Goal: Information Seeking & Learning: Learn about a topic

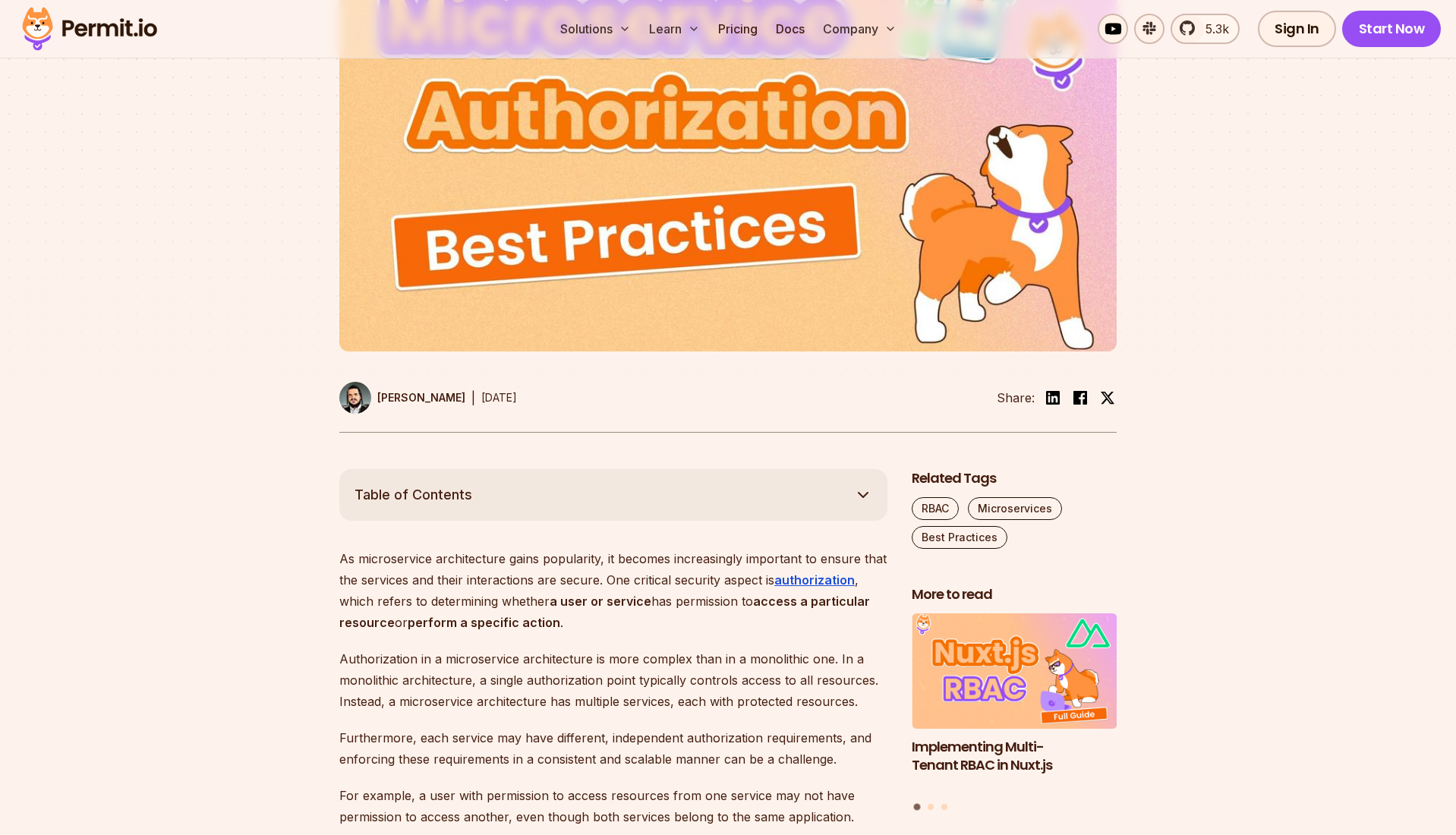
scroll to position [682, 0]
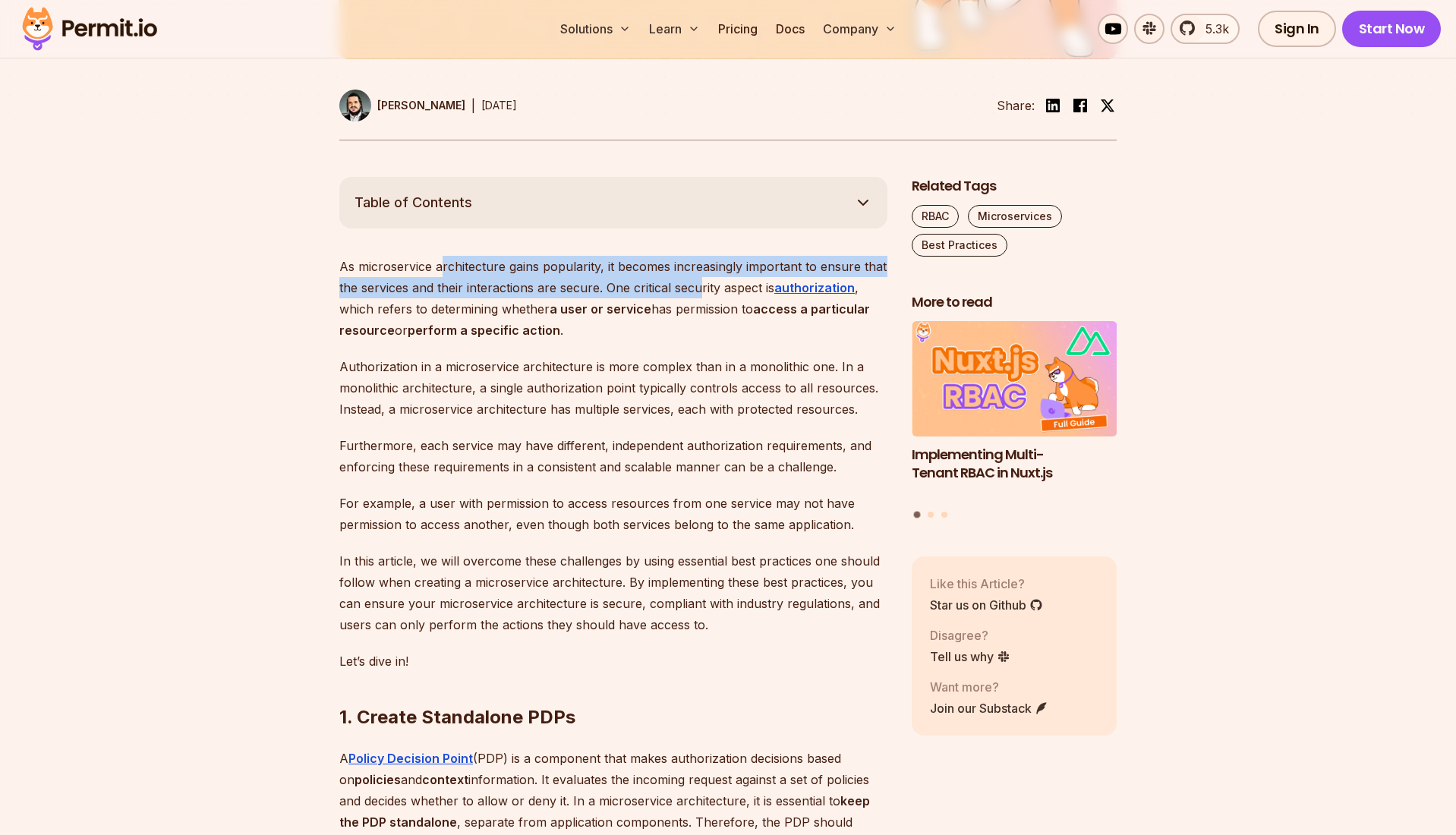
drag, startPoint x: 442, startPoint y: 309, endPoint x: 699, endPoint y: 317, distance: 257.1
click at [699, 317] on p "As microservice architecture gains popularity, it becomes increasingly importan…" at bounding box center [613, 299] width 548 height 85
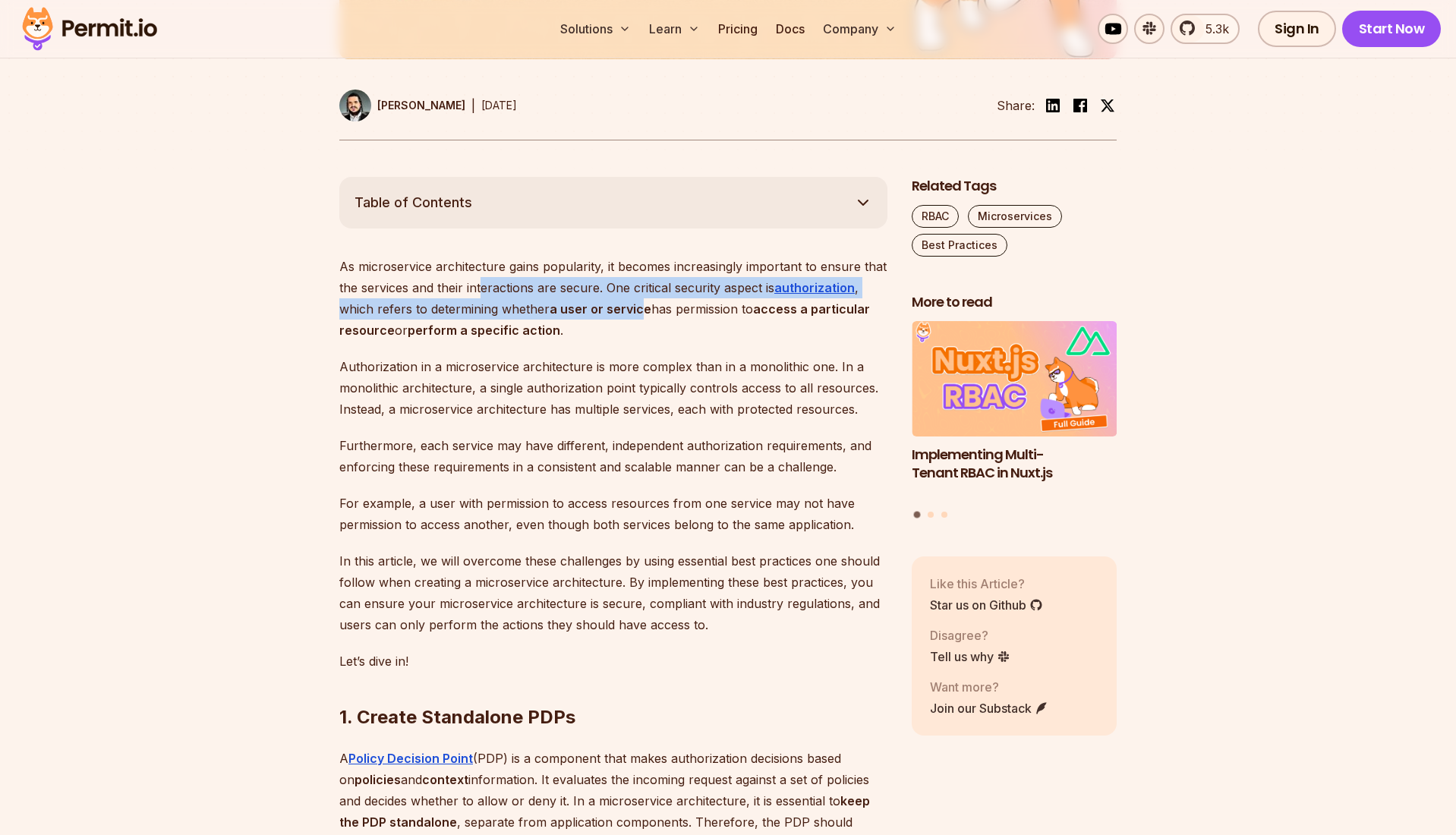
drag, startPoint x: 481, startPoint y: 329, endPoint x: 644, endPoint y: 338, distance: 163.2
click at [644, 338] on p "As microservice architecture gains popularity, it becomes increasingly importan…" at bounding box center [613, 299] width 548 height 85
click at [644, 317] on strong "a user or service" at bounding box center [600, 309] width 102 height 15
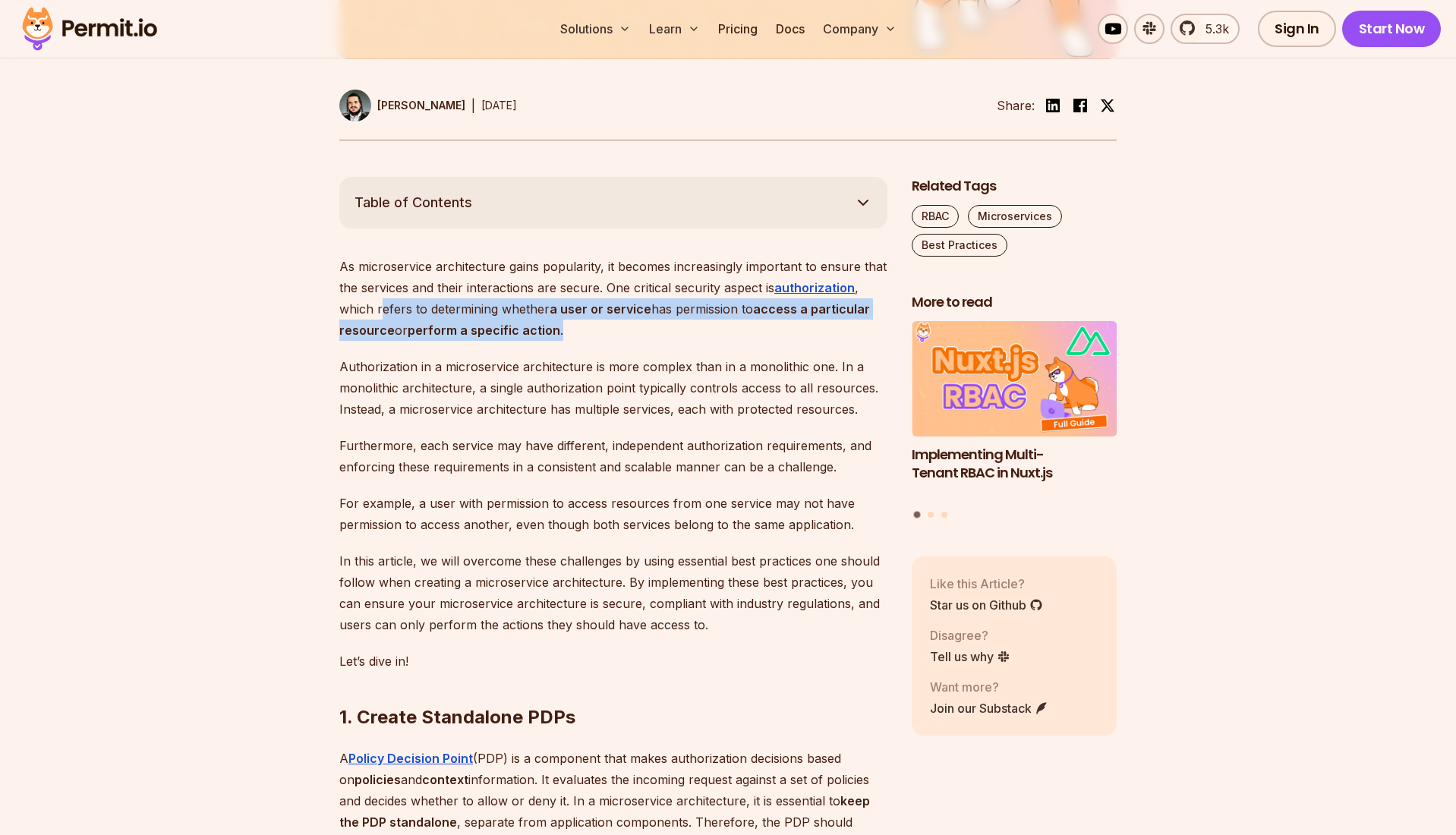
drag, startPoint x: 384, startPoint y: 350, endPoint x: 695, endPoint y: 365, distance: 311.4
click at [695, 341] on p "As microservice architecture gains popularity, it becomes increasingly importan…" at bounding box center [613, 299] width 548 height 85
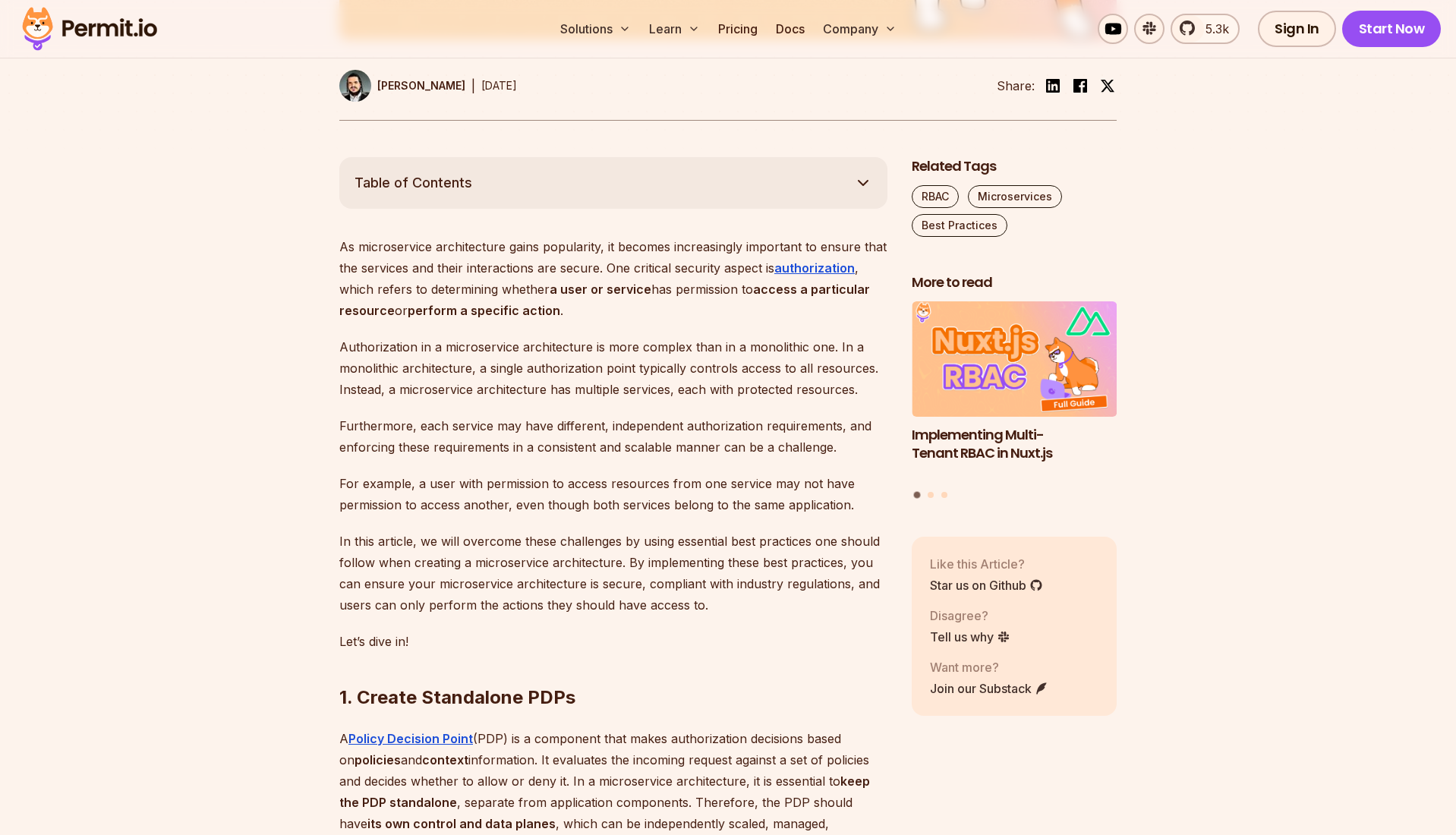
scroll to position [720, 0]
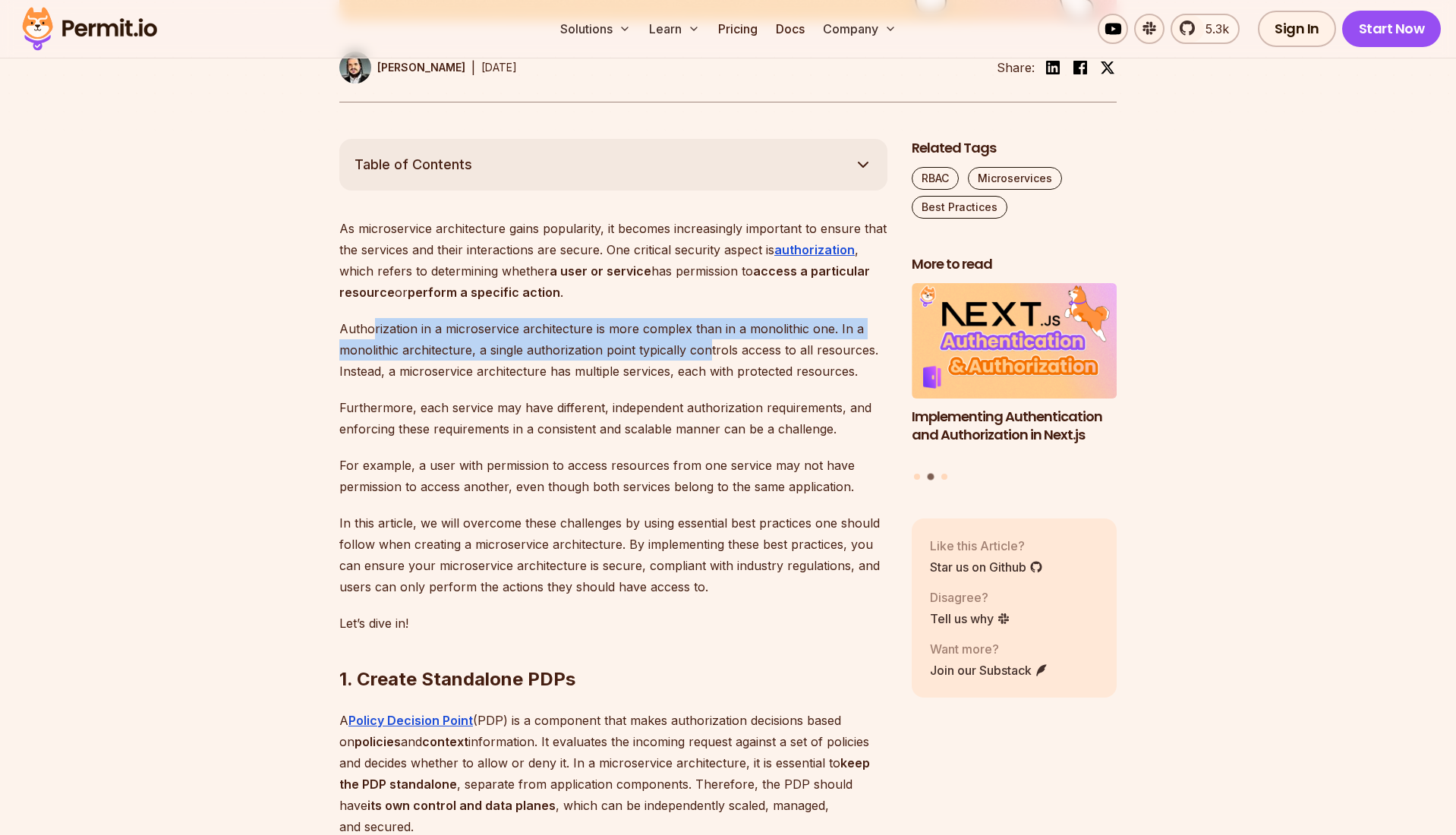
drag, startPoint x: 393, startPoint y: 367, endPoint x: 709, endPoint y: 384, distance: 316.5
click at [709, 382] on p "Authorization in a microservice architecture is more complex than in a monolith…" at bounding box center [613, 350] width 548 height 64
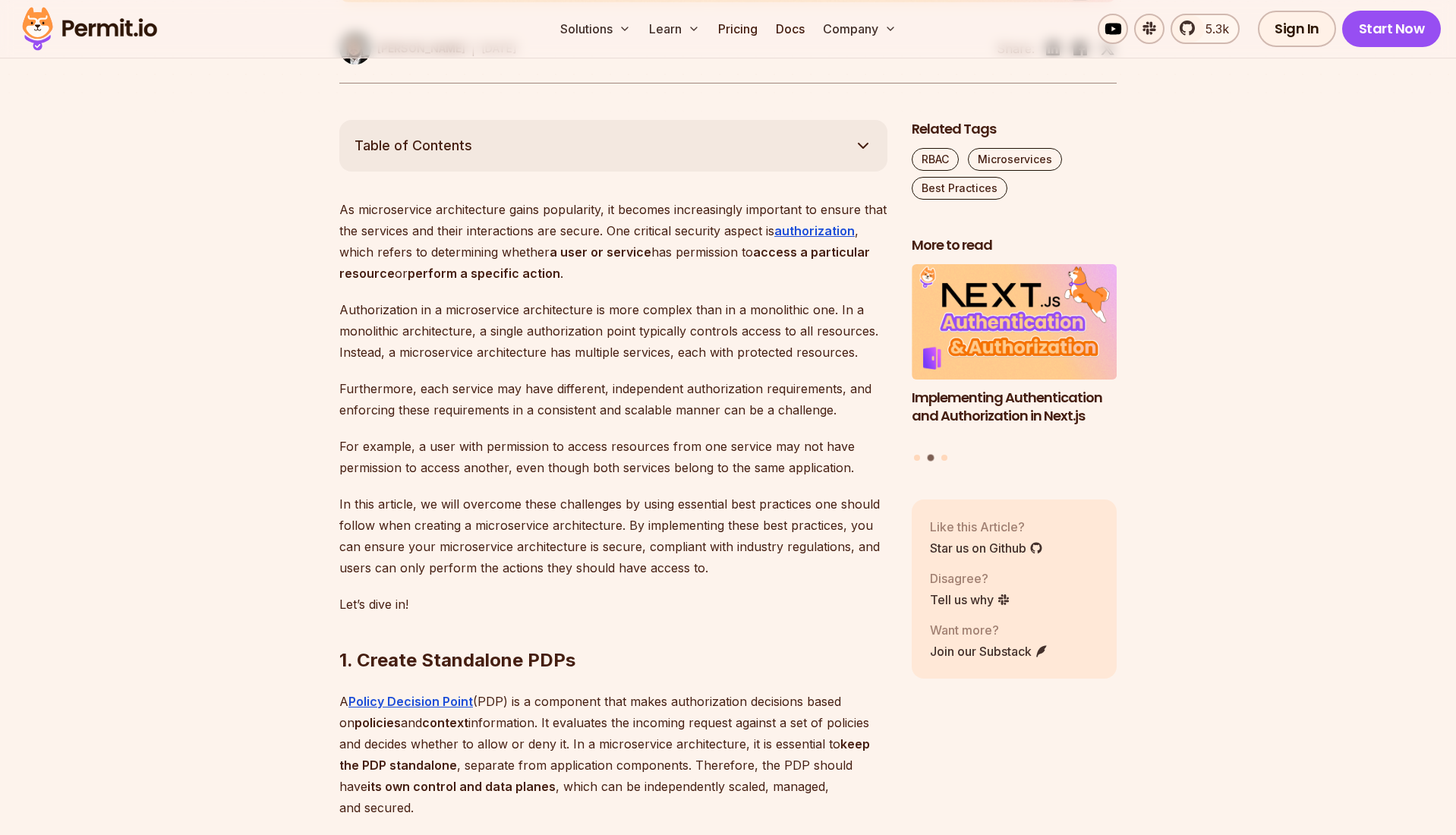
scroll to position [749, 0]
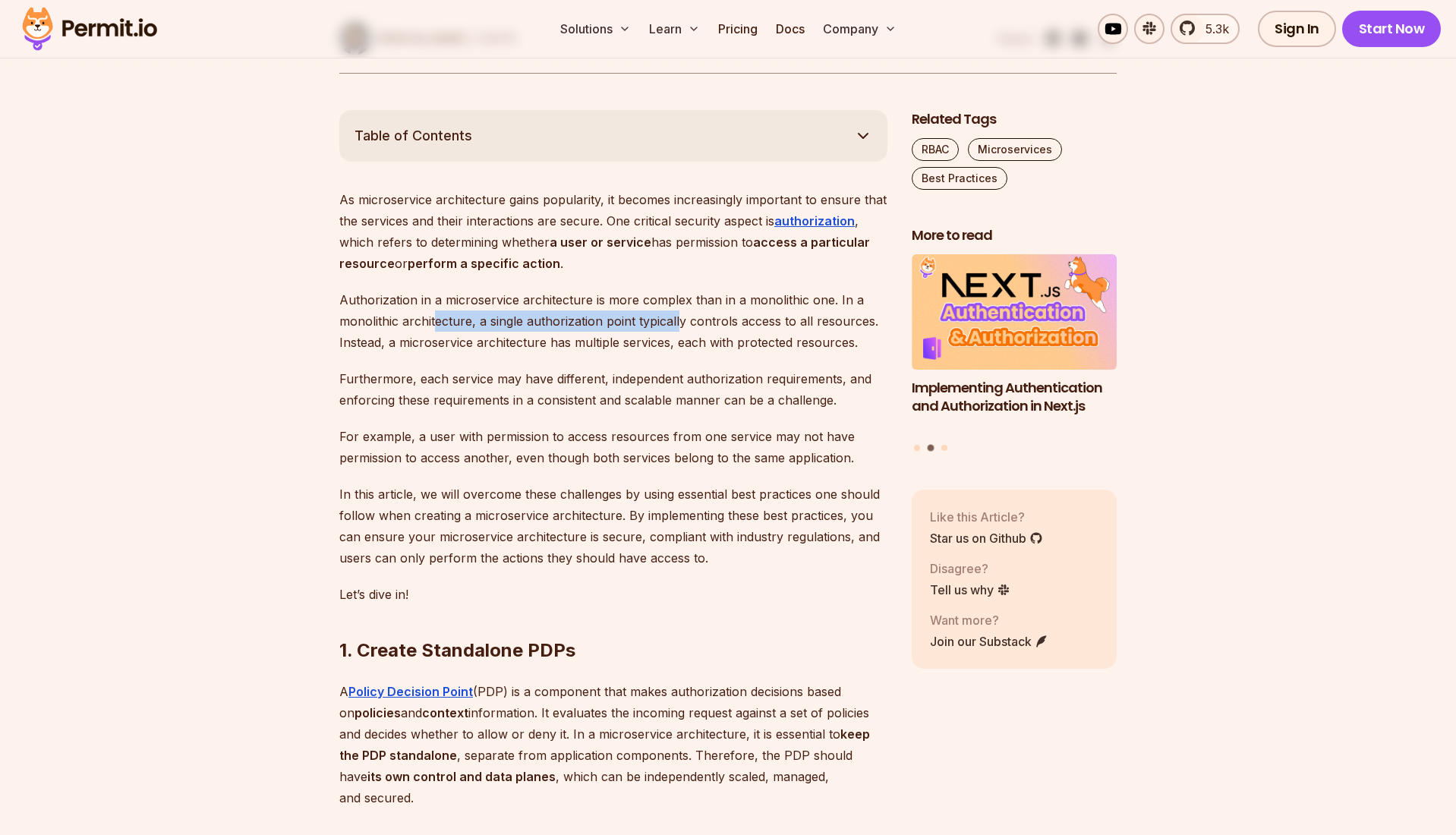
drag, startPoint x: 434, startPoint y: 364, endPoint x: 681, endPoint y: 367, distance: 247.0
click at [681, 353] on p "Authorization in a microservice architecture is more complex than in a monolith…" at bounding box center [613, 321] width 548 height 64
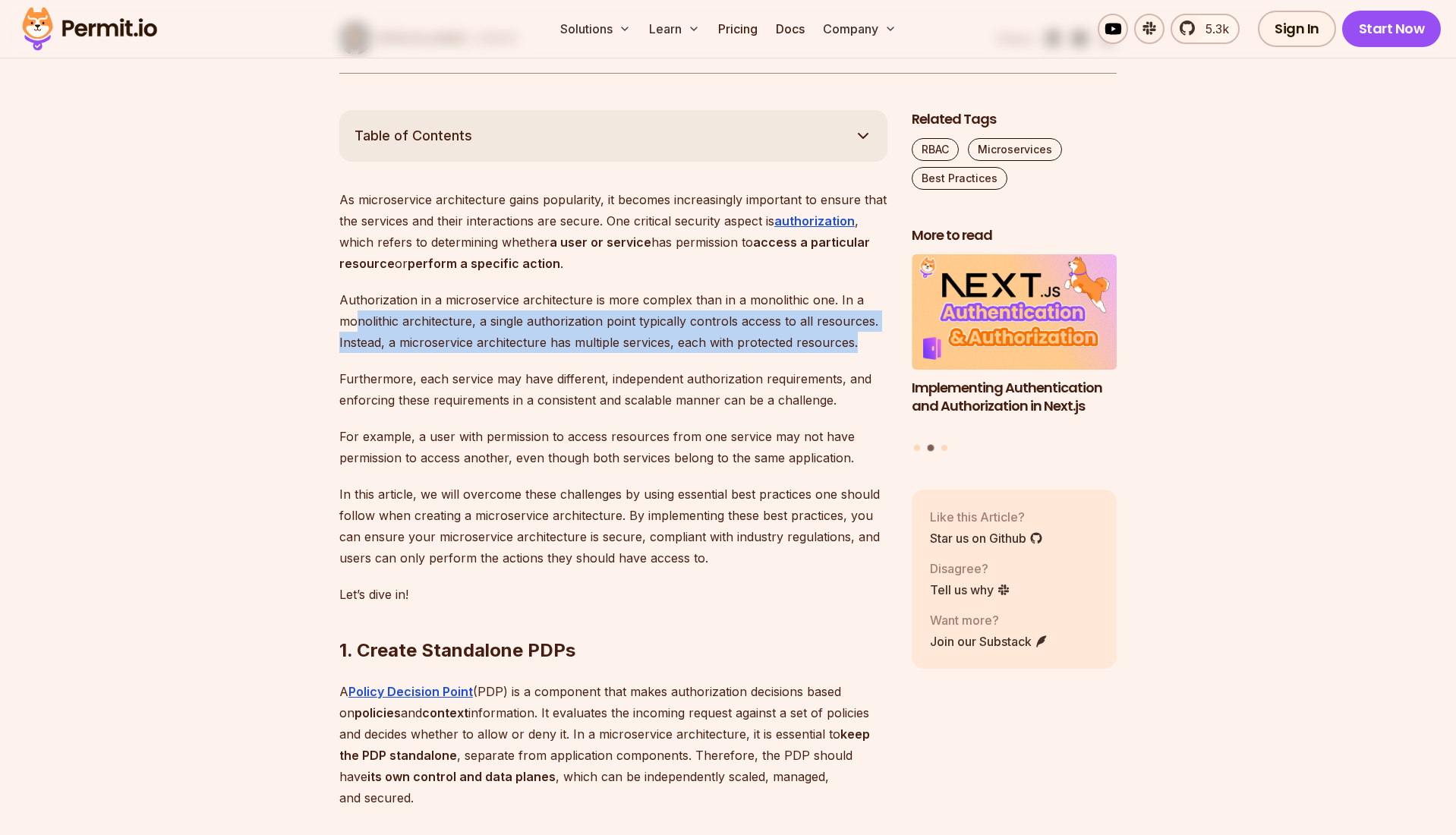
drag, startPoint x: 356, startPoint y: 362, endPoint x: 840, endPoint y: 388, distance: 484.7
click at [858, 353] on p "Authorization in a microservice architecture is more complex than in a monolith…" at bounding box center [613, 321] width 548 height 64
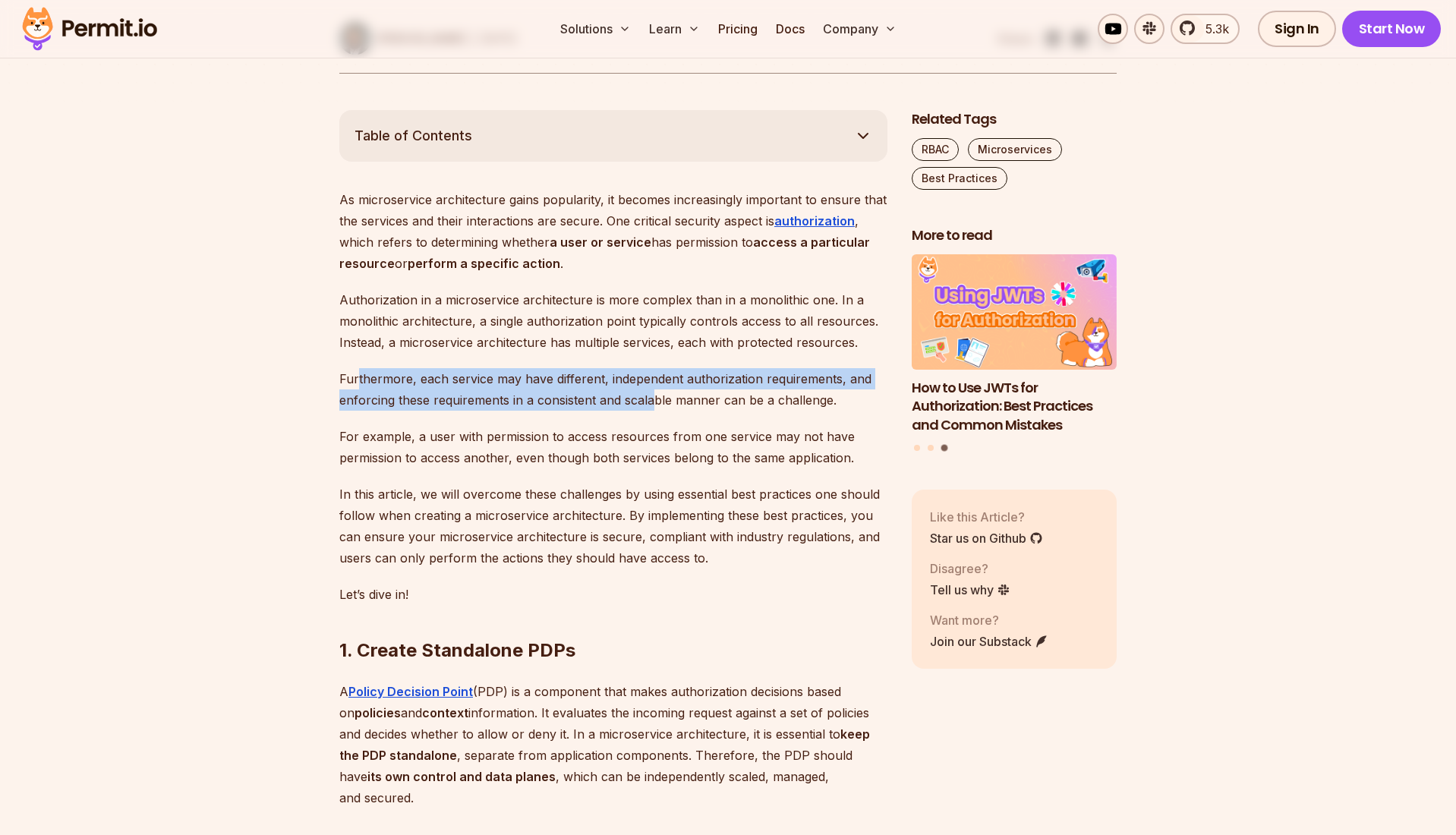
drag, startPoint x: 358, startPoint y: 422, endPoint x: 655, endPoint y: 446, distance: 298.0
click at [655, 411] on p "Furthermore, each service may have different, independent authorization require…" at bounding box center [613, 389] width 548 height 43
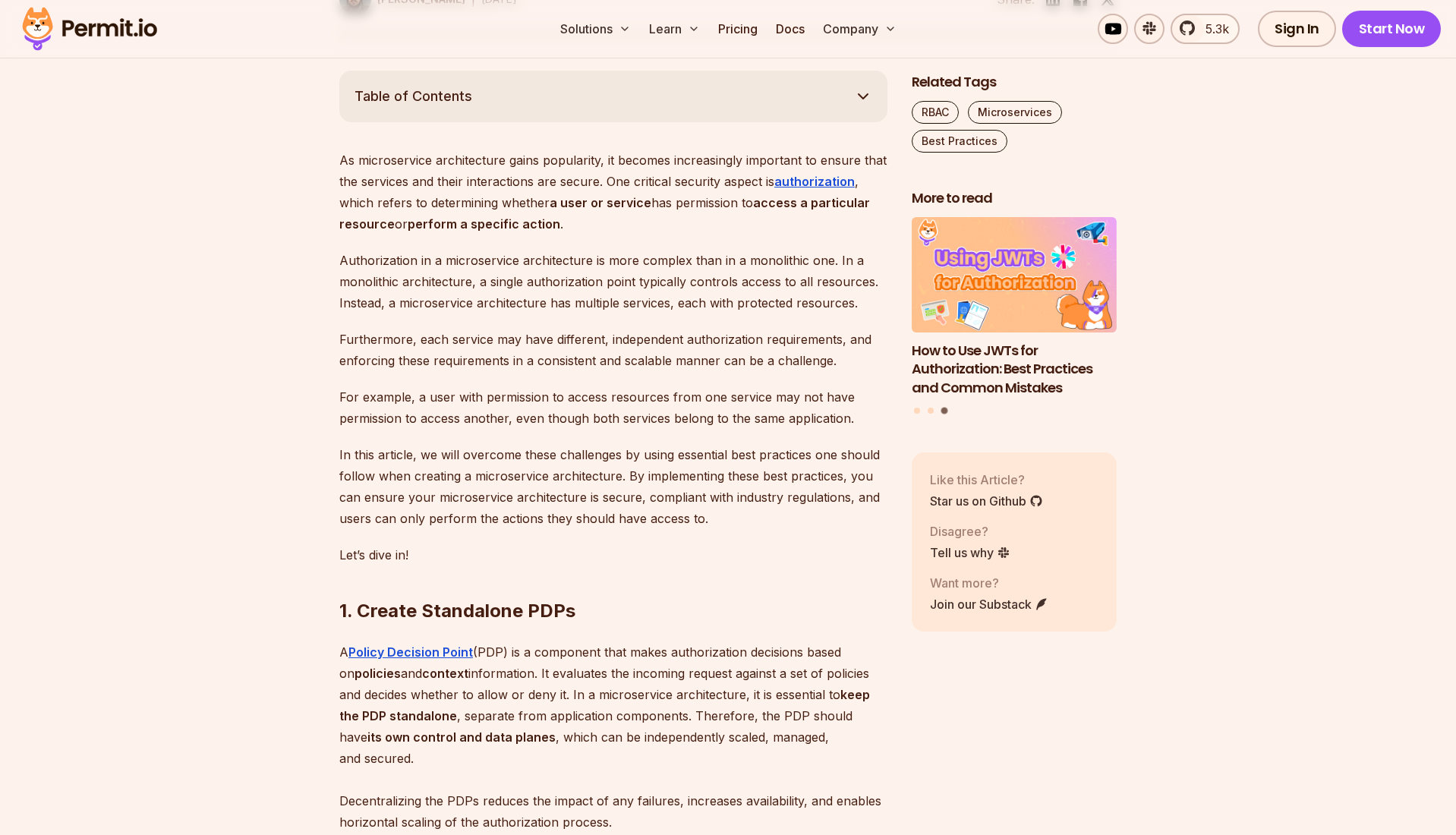
scroll to position [798, 0]
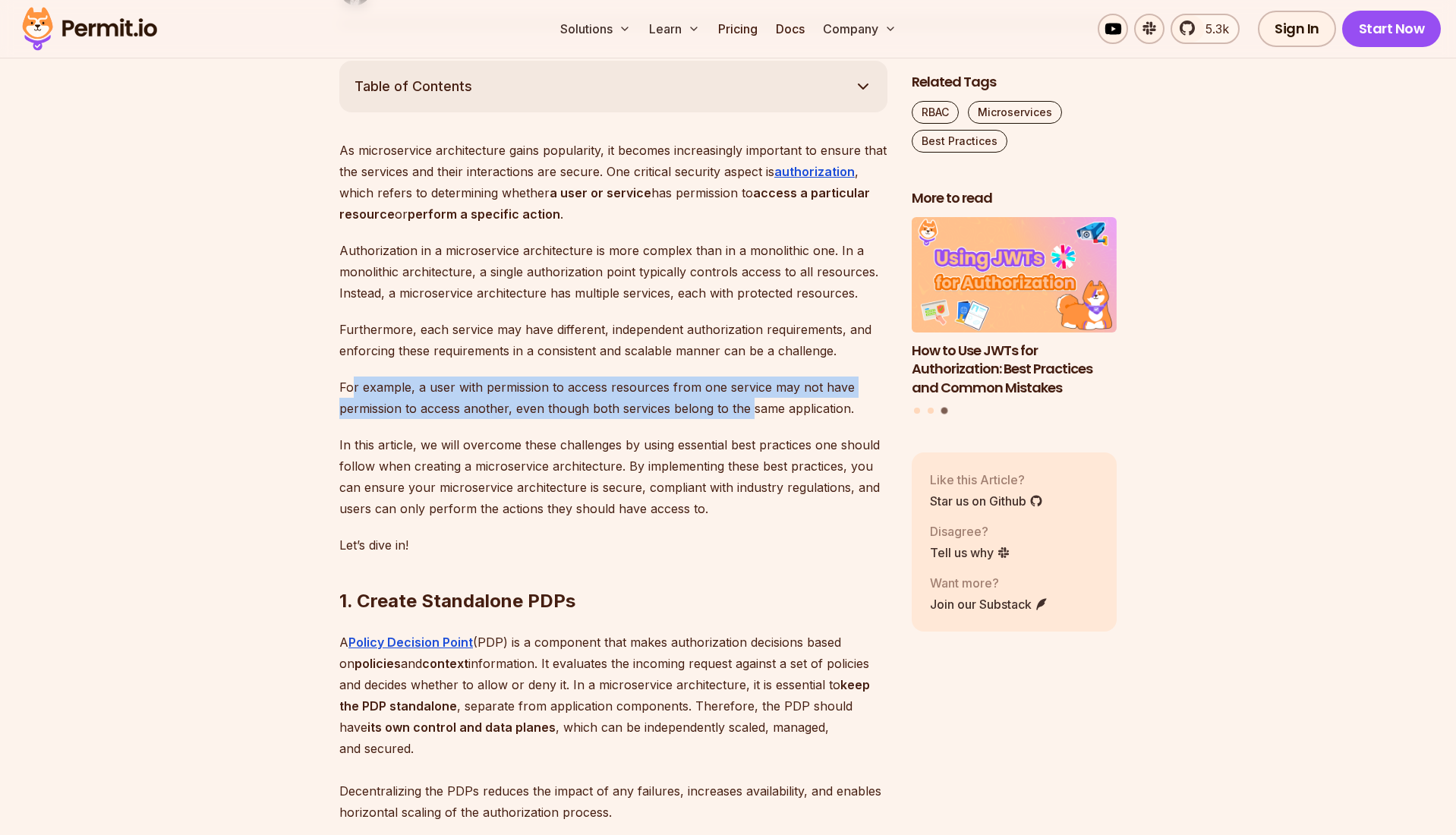
drag, startPoint x: 352, startPoint y: 428, endPoint x: 750, endPoint y: 449, distance: 398.6
click at [750, 419] on p "For example, a user with permission to access resources from one service may no…" at bounding box center [613, 398] width 548 height 43
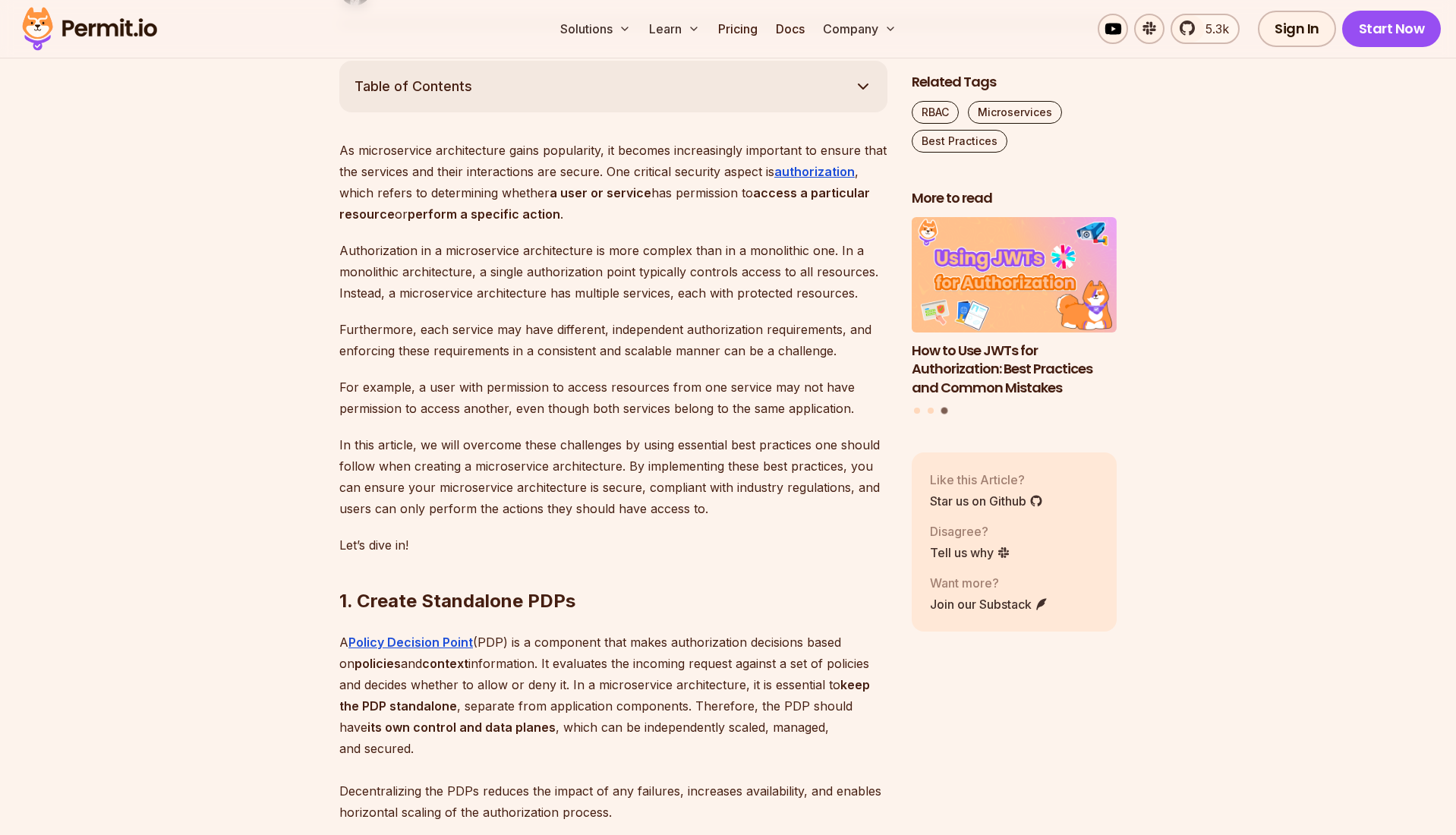
click at [751, 419] on p "For example, a user with permission to access resources from one service may no…" at bounding box center [613, 398] width 548 height 43
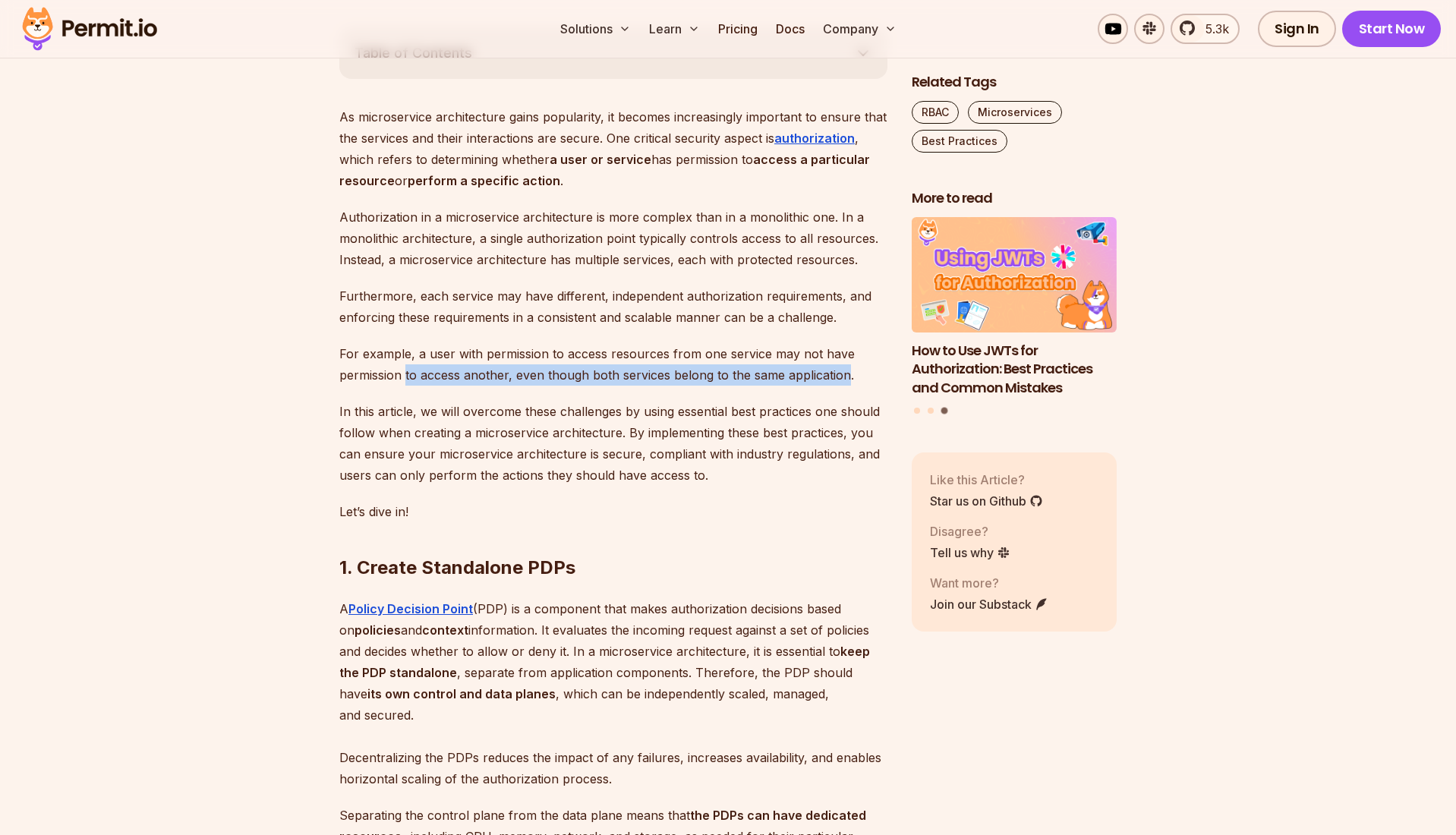
drag, startPoint x: 451, startPoint y: 413, endPoint x: 844, endPoint y: 413, distance: 393.0
click at [844, 386] on p "For example, a user with permission to access resources from one service may no…" at bounding box center [613, 364] width 548 height 43
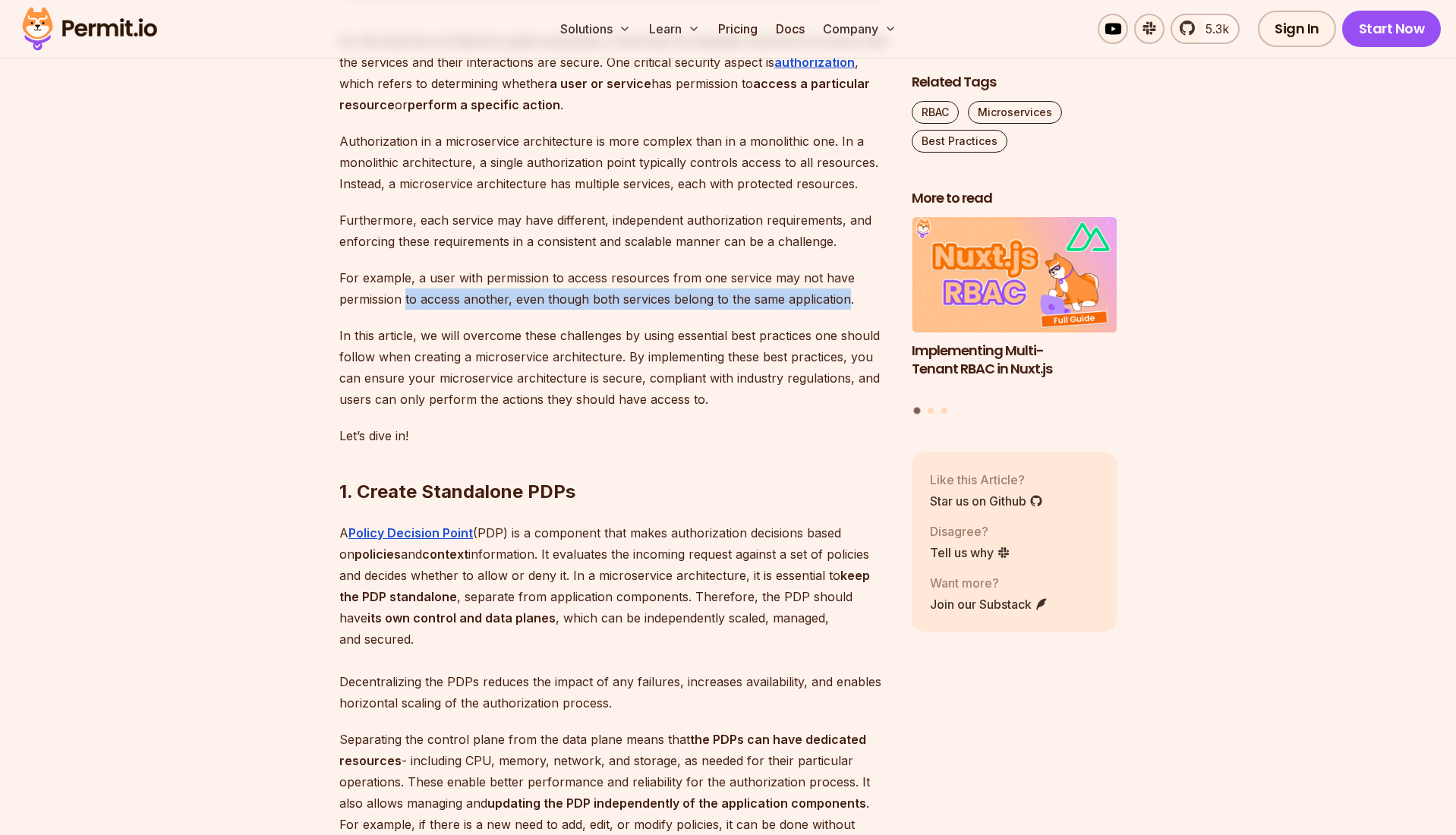
scroll to position [1133, 0]
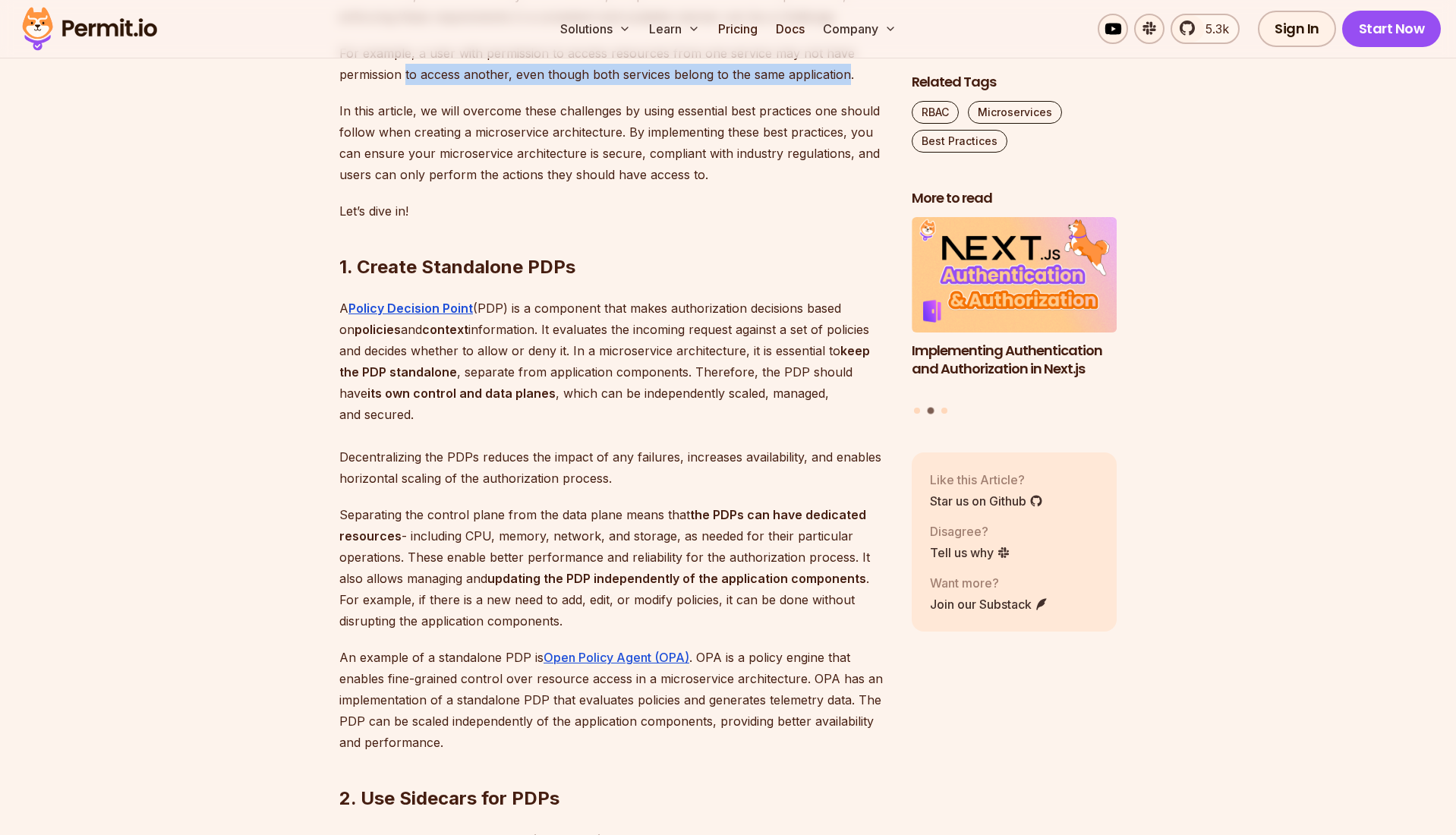
drag, startPoint x: 528, startPoint y: 345, endPoint x: 757, endPoint y: 455, distance: 254.0
click at [757, 455] on p "A Policy Decision Point (PDP) is a component that makes authorization decisions…" at bounding box center [613, 393] width 548 height 191
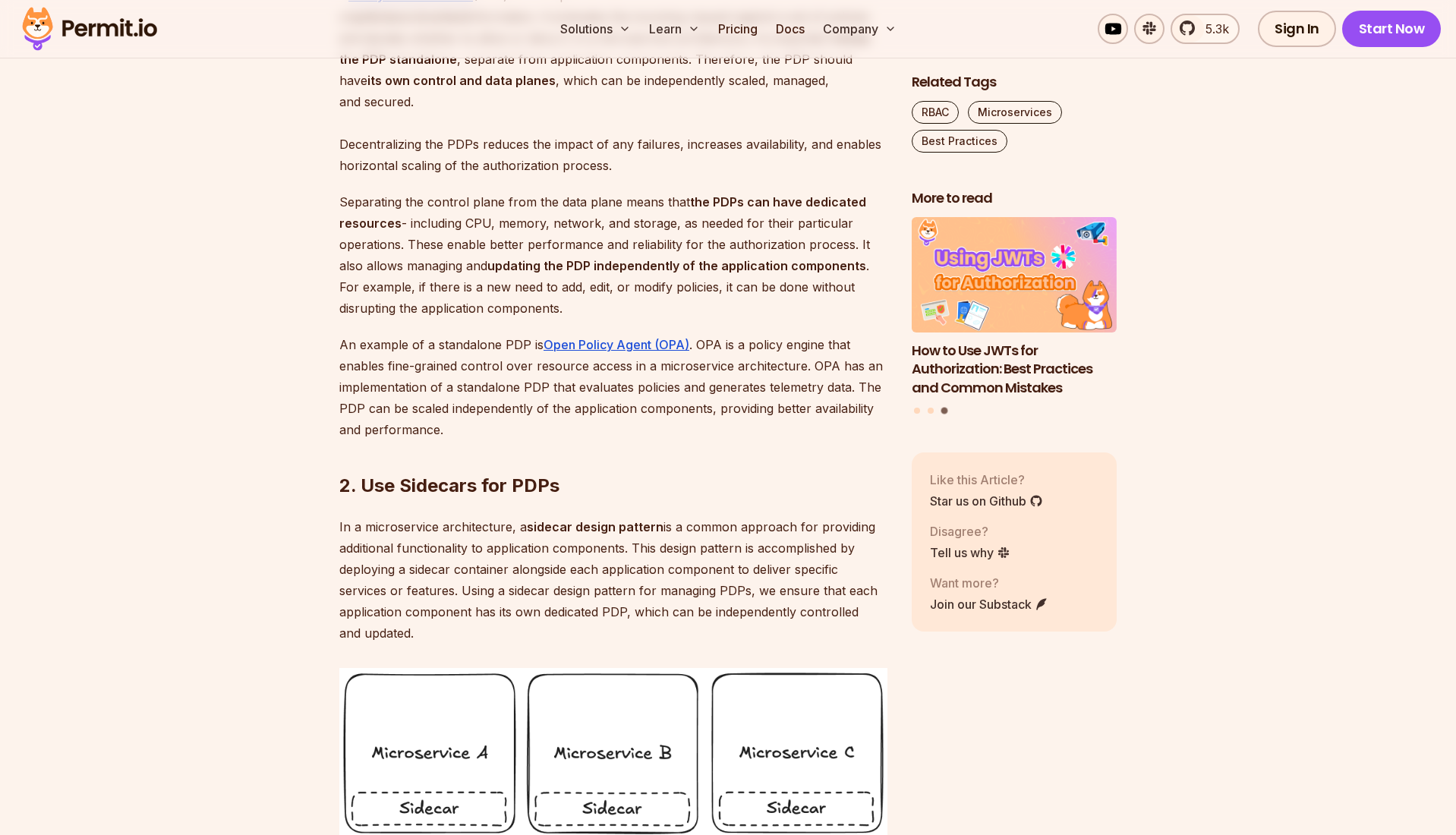
scroll to position [1426, 0]
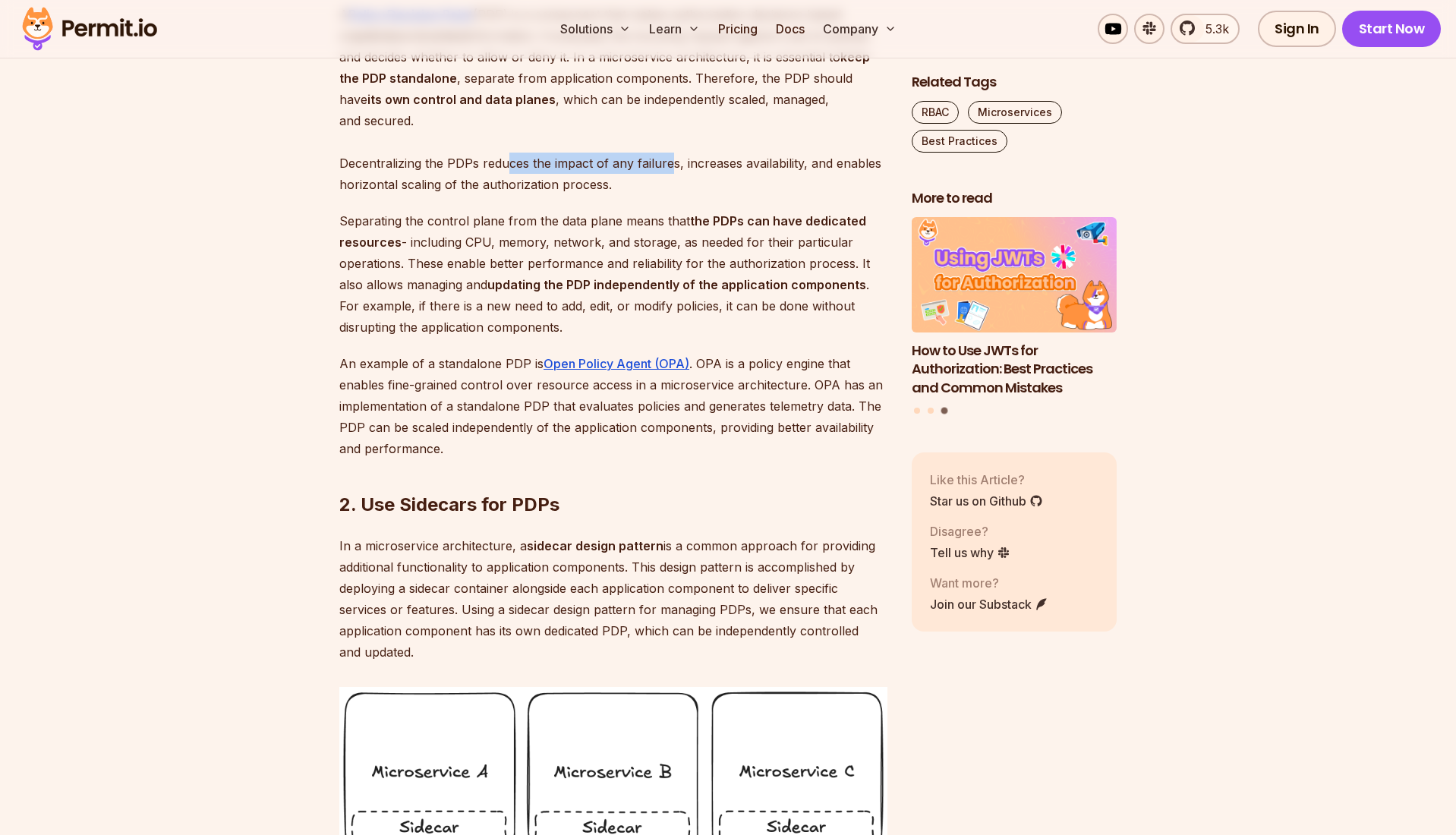
drag, startPoint x: 507, startPoint y: 204, endPoint x: 670, endPoint y: 209, distance: 163.1
click at [670, 195] on p "A Policy Decision Point (PDP) is a component that makes authorization decisions…" at bounding box center [613, 100] width 548 height 191
drag, startPoint x: 382, startPoint y: 260, endPoint x: 539, endPoint y: 260, distance: 157.0
click at [539, 260] on p "Separating the control plane from the data plane means that the PDPs can have d…" at bounding box center [613, 274] width 548 height 128
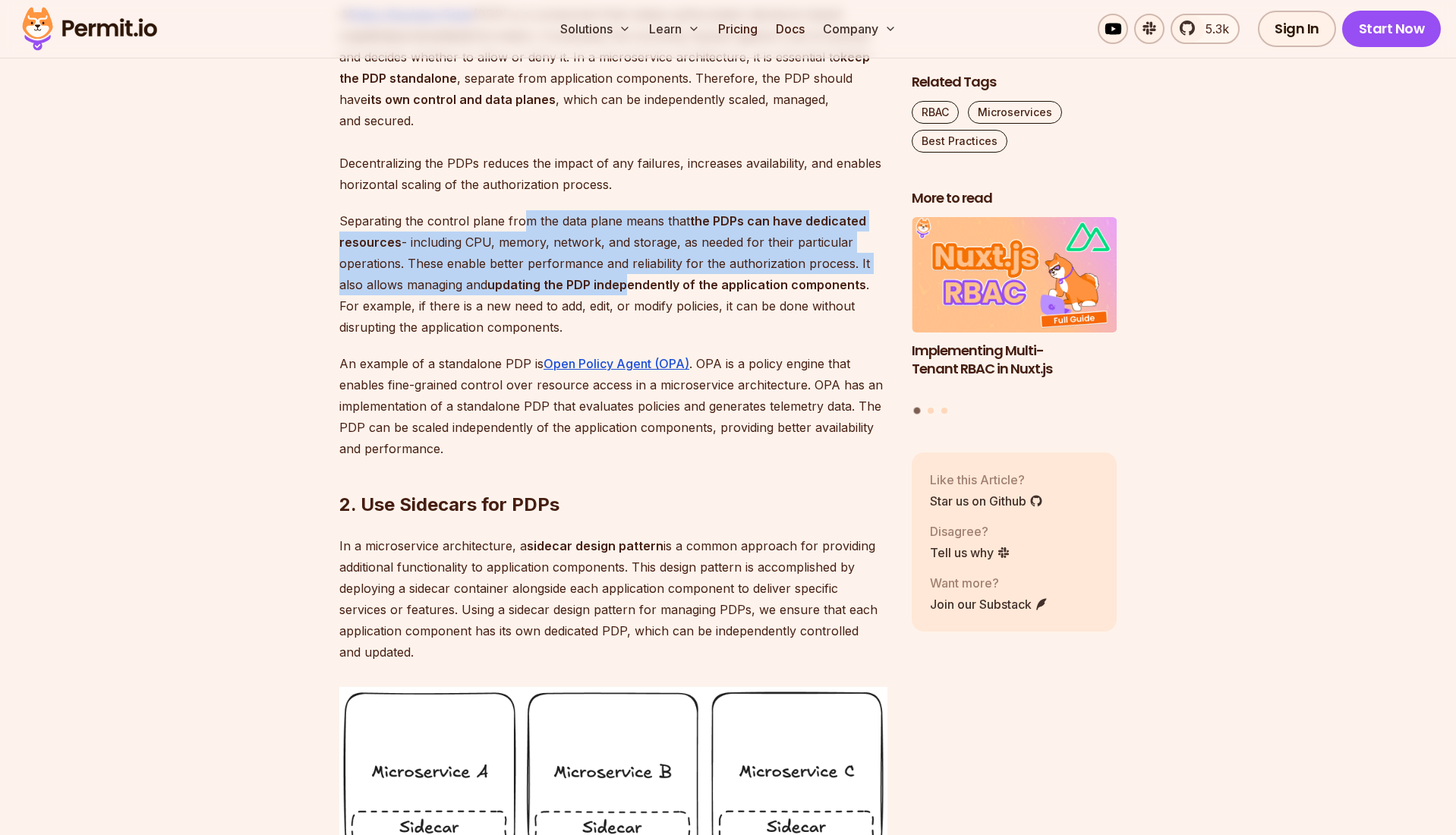
drag, startPoint x: 530, startPoint y: 261, endPoint x: 628, endPoint y: 324, distance: 116.5
click at [628, 324] on p "Separating the control plane from the data plane means that the PDPs can have d…" at bounding box center [613, 274] width 548 height 128
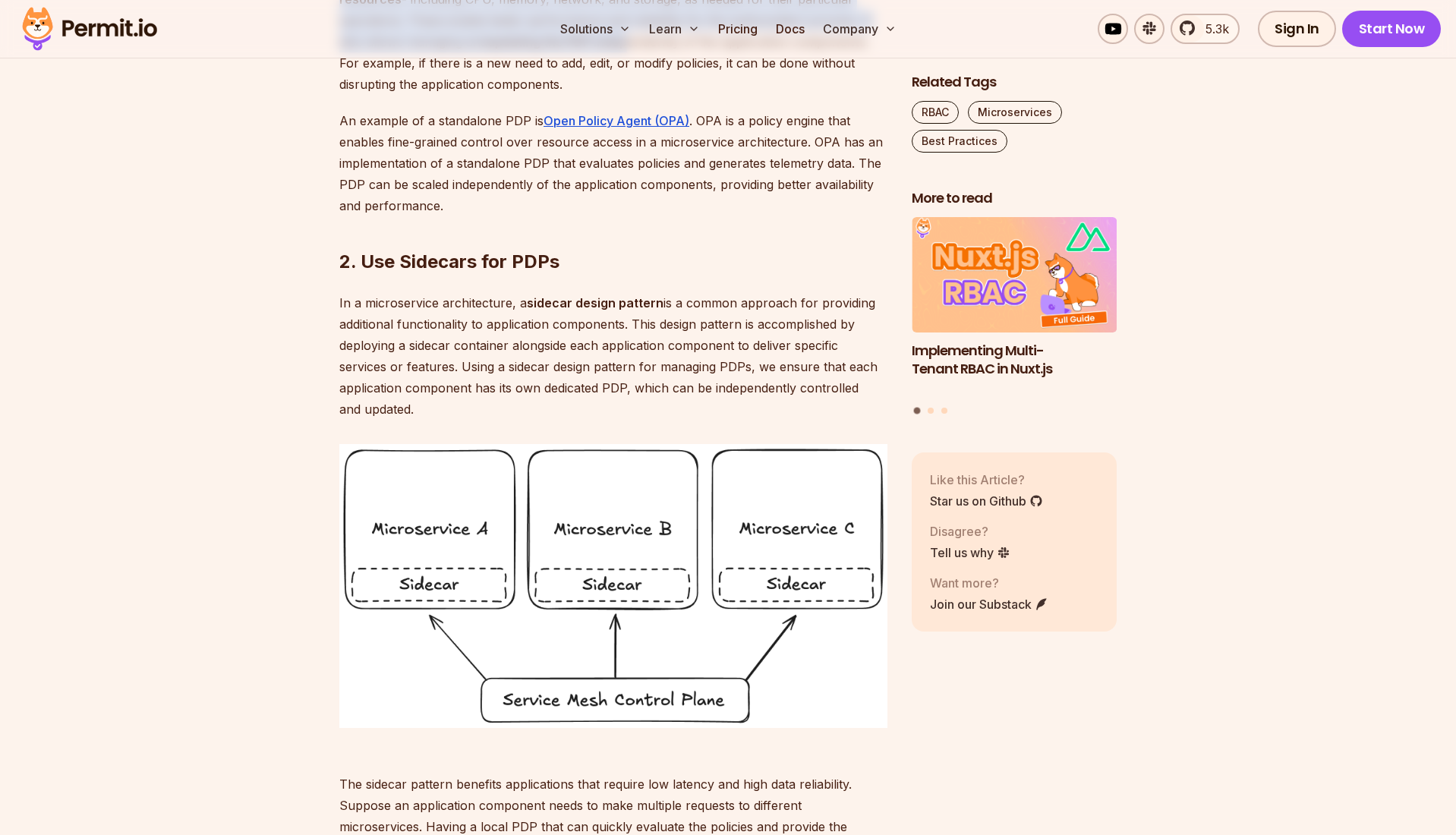
scroll to position [1688, 0]
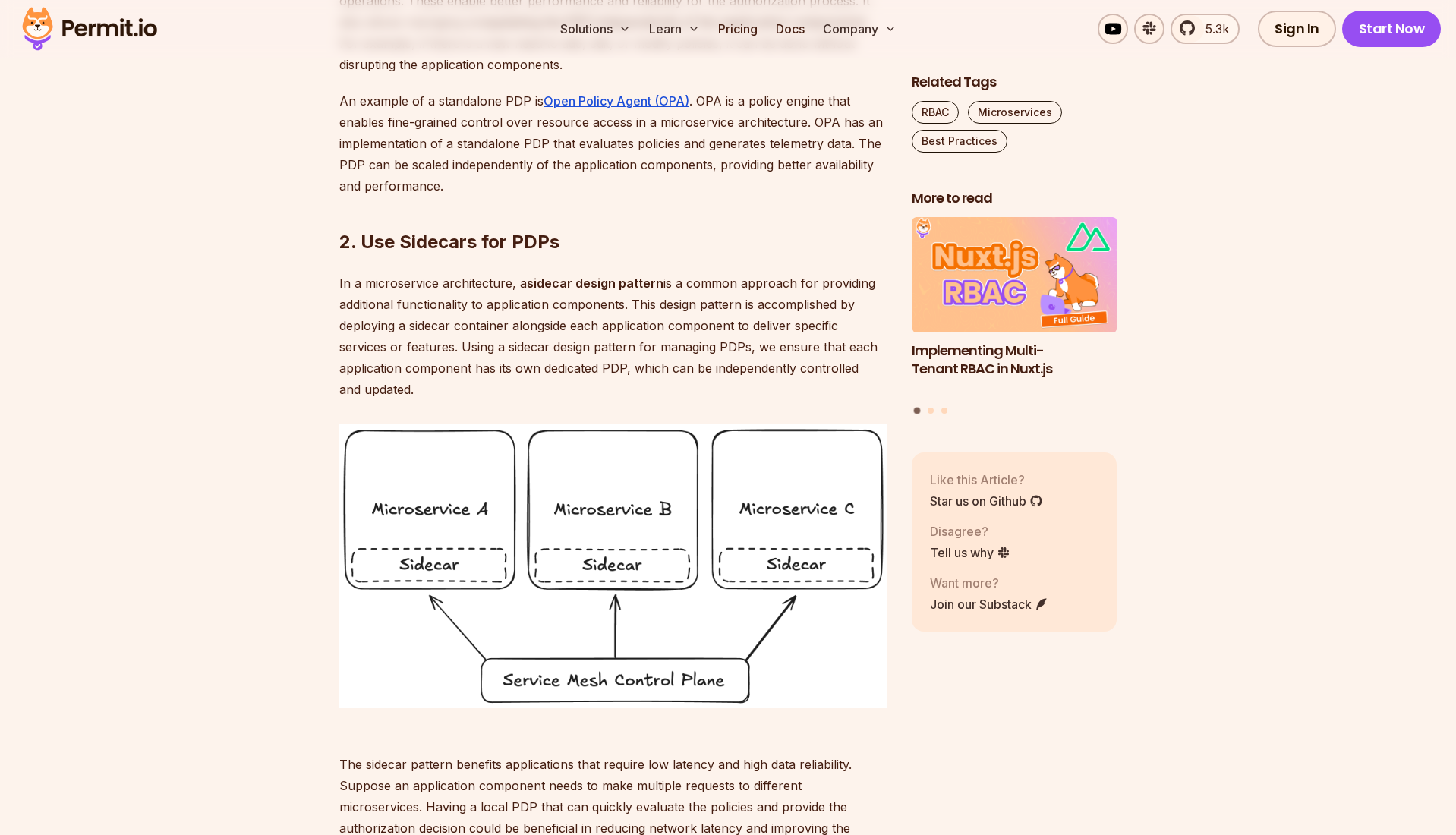
drag, startPoint x: 409, startPoint y: 324, endPoint x: 585, endPoint y: 320, distance: 176.0
click at [585, 320] on p "In a microservice architecture, a sidecar design pattern is a common approach f…" at bounding box center [613, 336] width 548 height 128
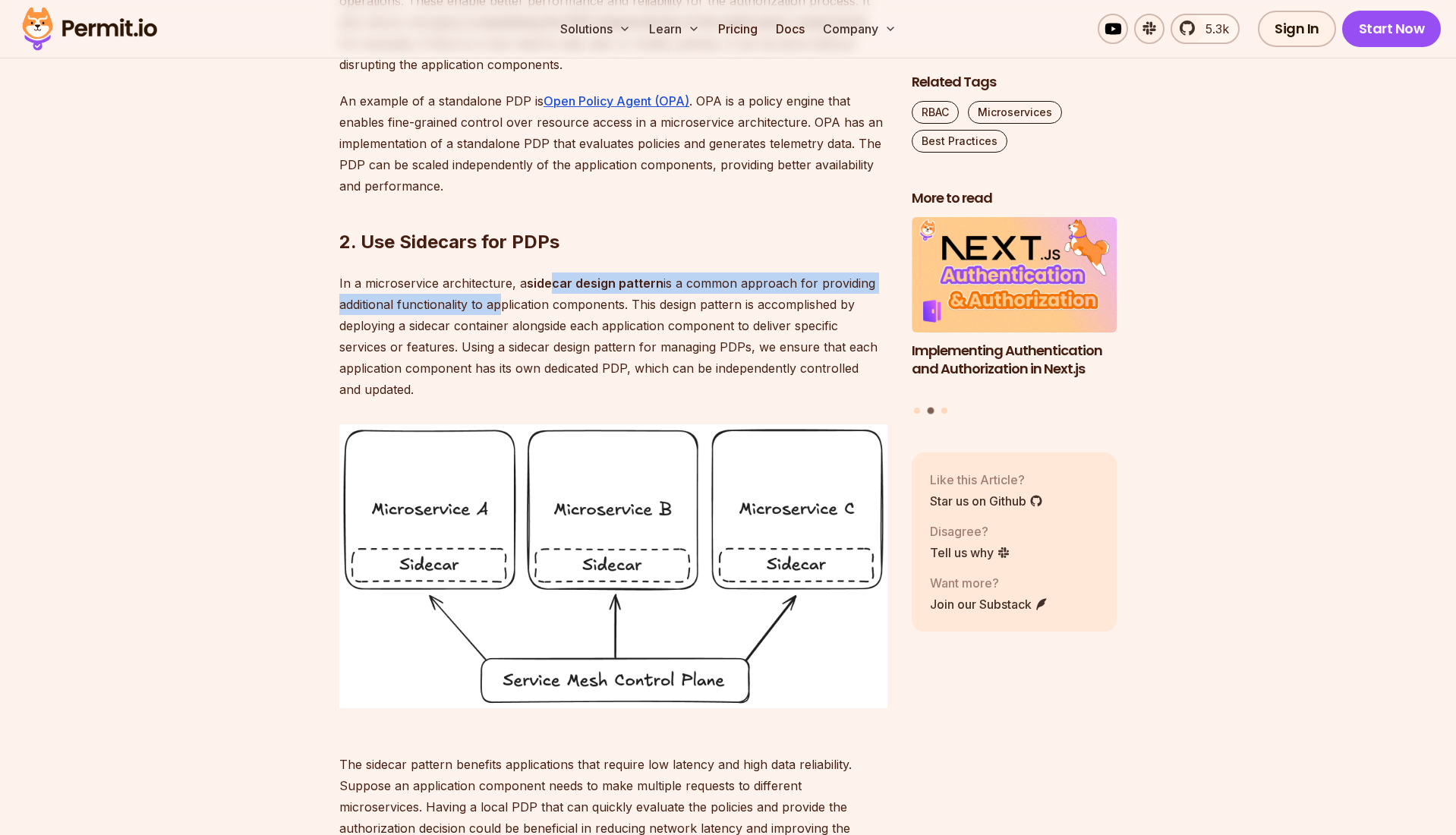
drag, startPoint x: 575, startPoint y: 323, endPoint x: 497, endPoint y: 345, distance: 81.0
click at [497, 345] on p "In a microservice architecture, a sidecar design pattern is a common approach f…" at bounding box center [613, 336] width 548 height 128
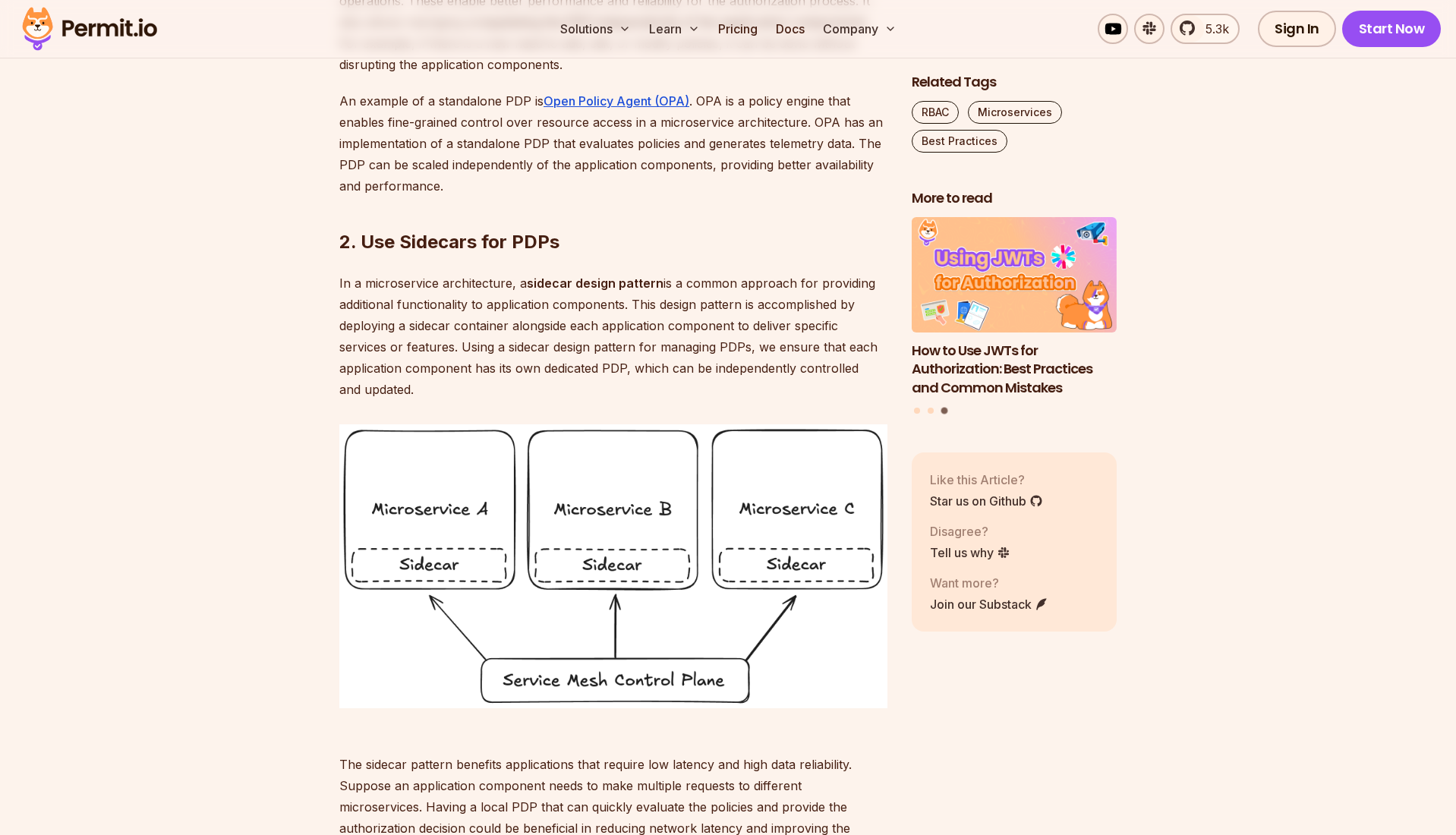
click at [567, 337] on p "In a microservice architecture, a sidecar design pattern is a common approach f…" at bounding box center [613, 336] width 548 height 128
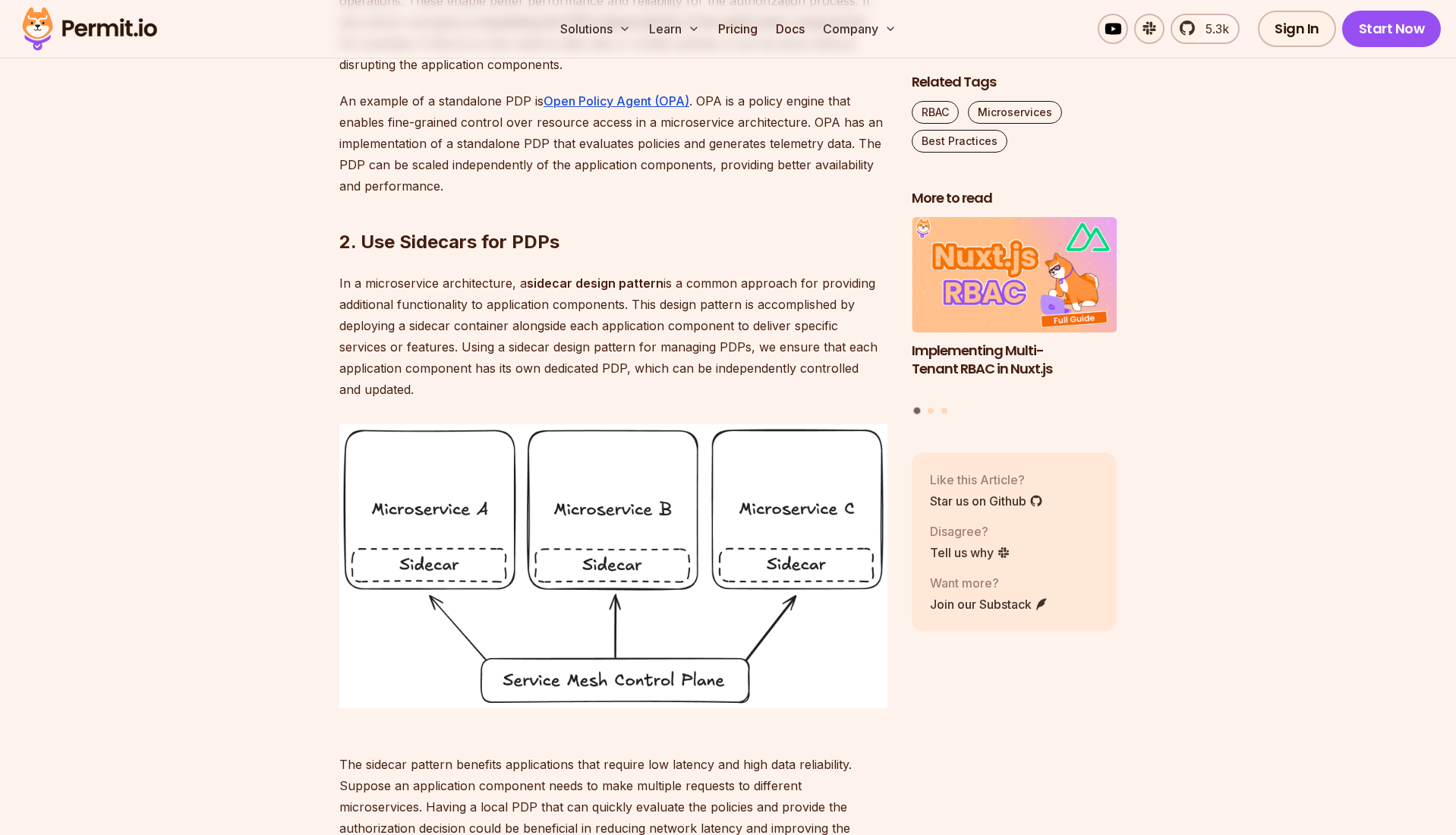
drag, startPoint x: 440, startPoint y: 408, endPoint x: 690, endPoint y: 418, distance: 250.2
click at [690, 400] on p "In a microservice architecture, a sidecar design pattern is a common approach f…" at bounding box center [613, 336] width 548 height 128
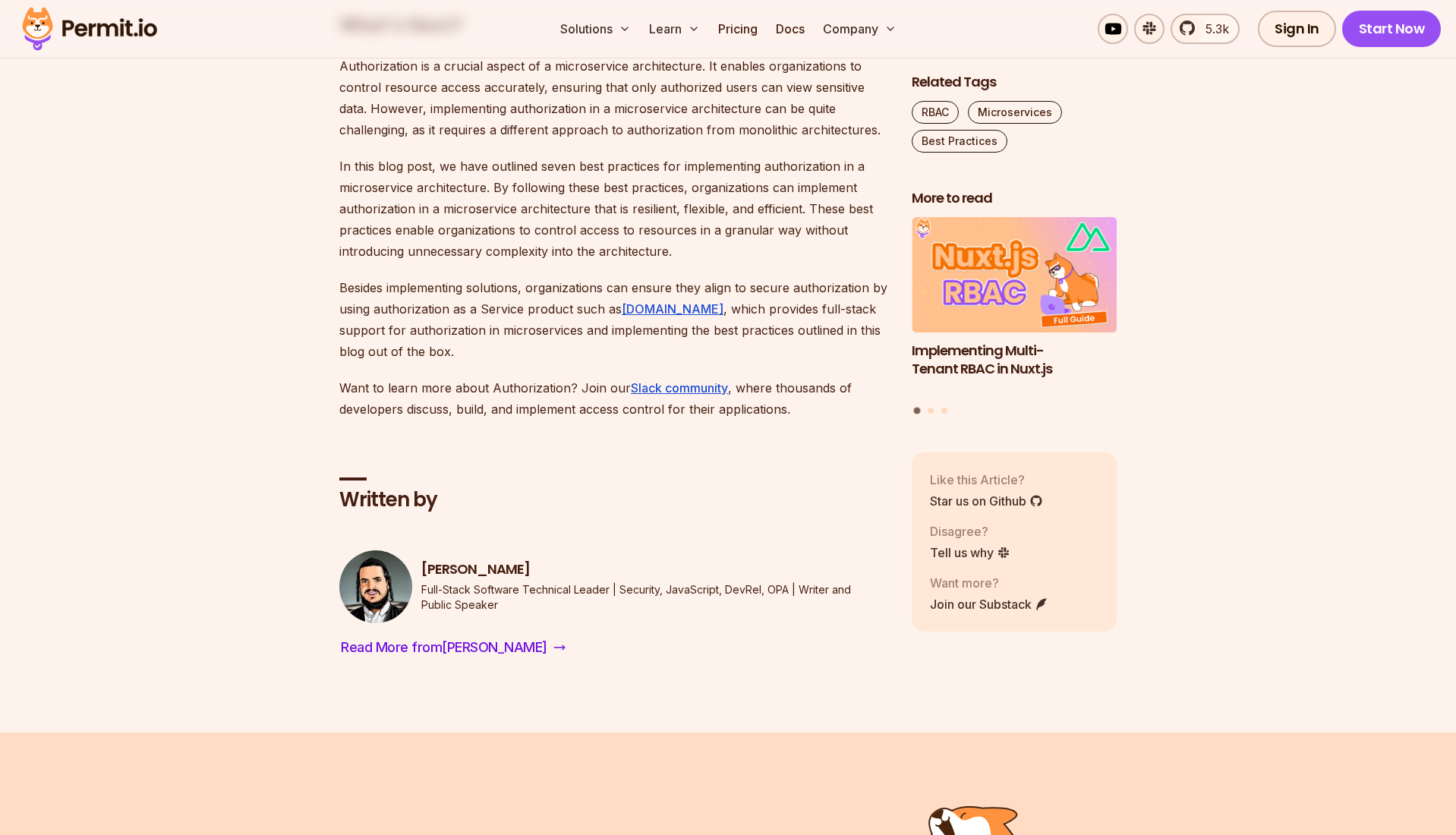
scroll to position [5530, 0]
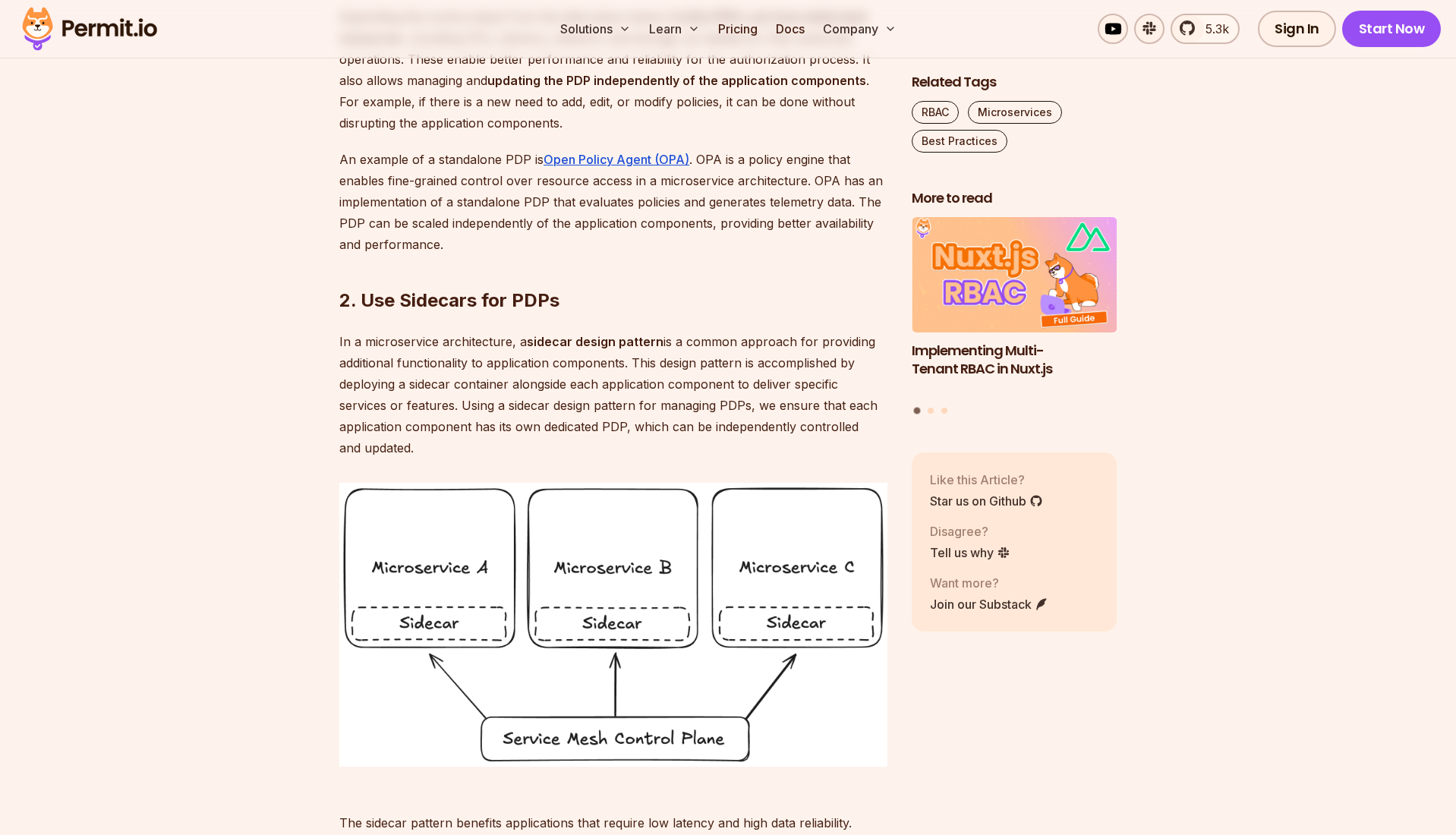
scroll to position [1709, 0]
